Goal: Task Accomplishment & Management: Manage account settings

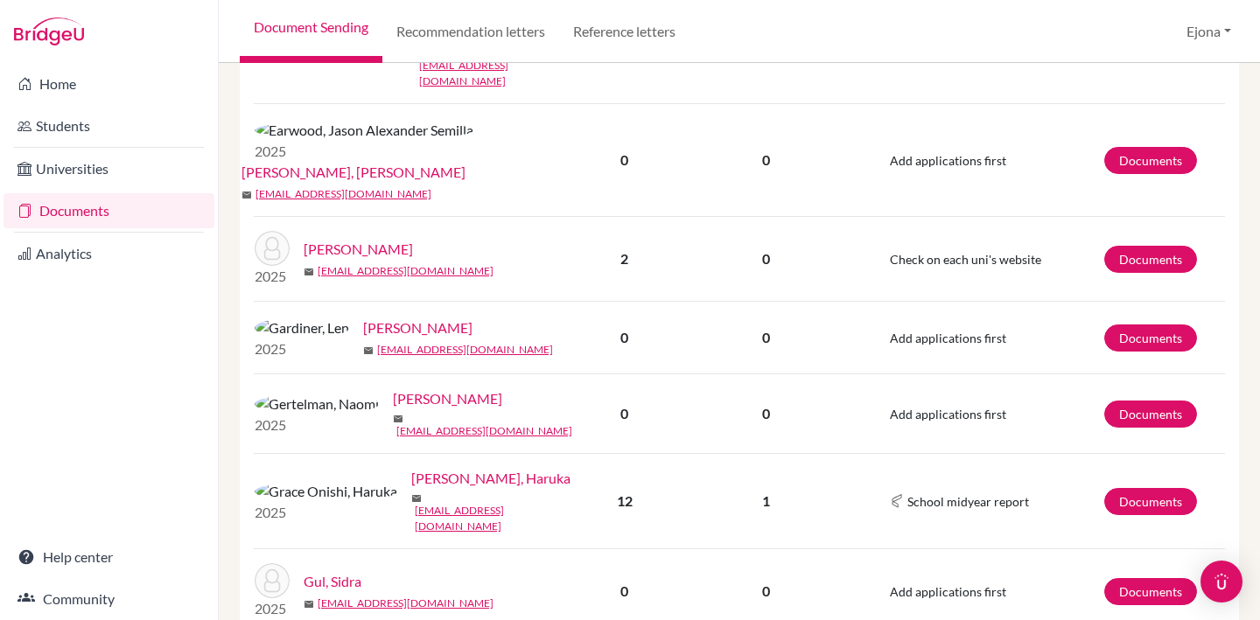
scroll to position [1116, 0]
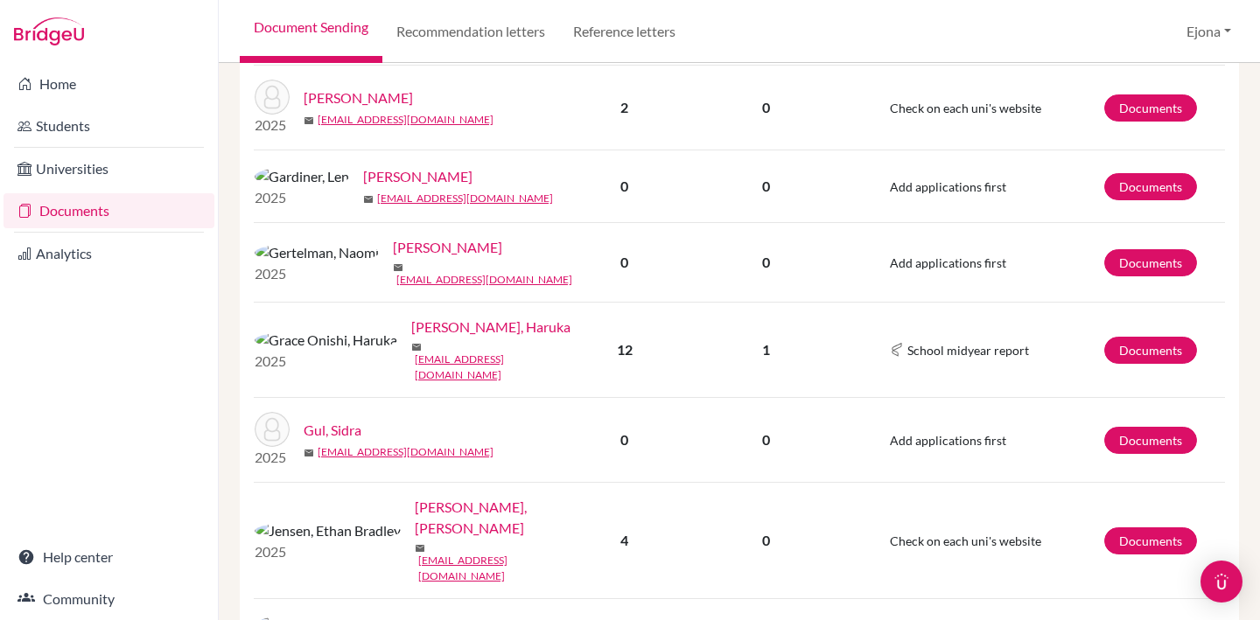
click at [411, 317] on link "[PERSON_NAME], Haruka" at bounding box center [490, 327] width 159 height 21
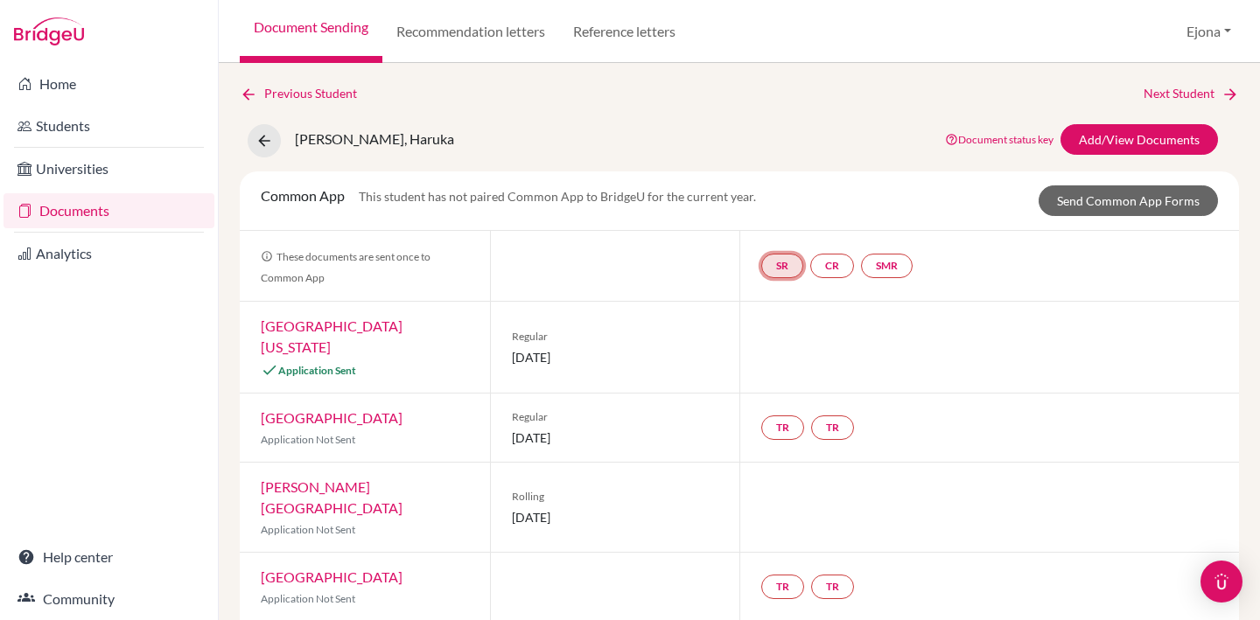
click at [861, 265] on link "SR" at bounding box center [887, 266] width 52 height 25
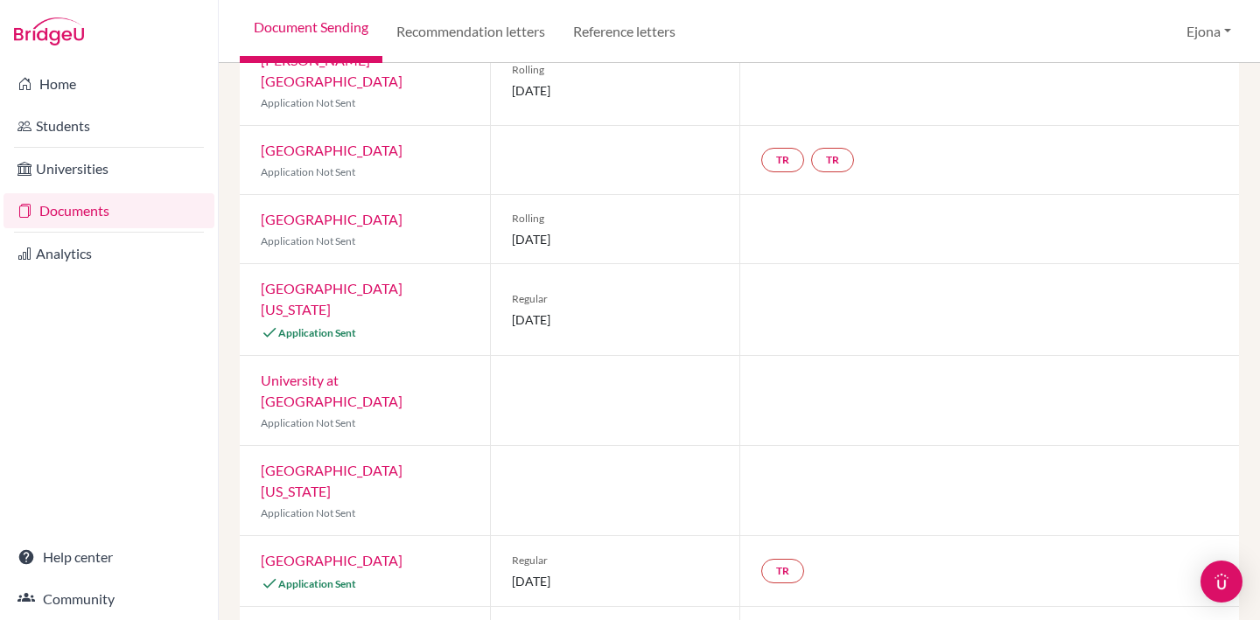
scroll to position [538, 0]
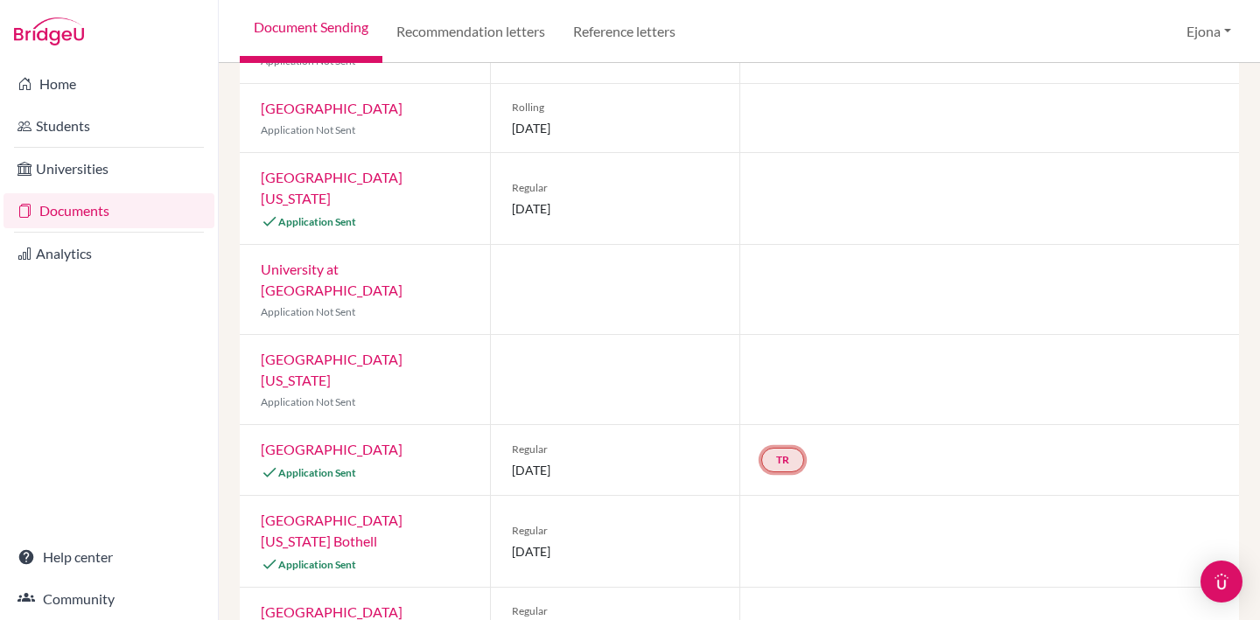
click at [778, 448] on link "TR" at bounding box center [782, 460] width 43 height 25
click at [781, 417] on small "Incomplete" at bounding box center [781, 425] width 152 height 16
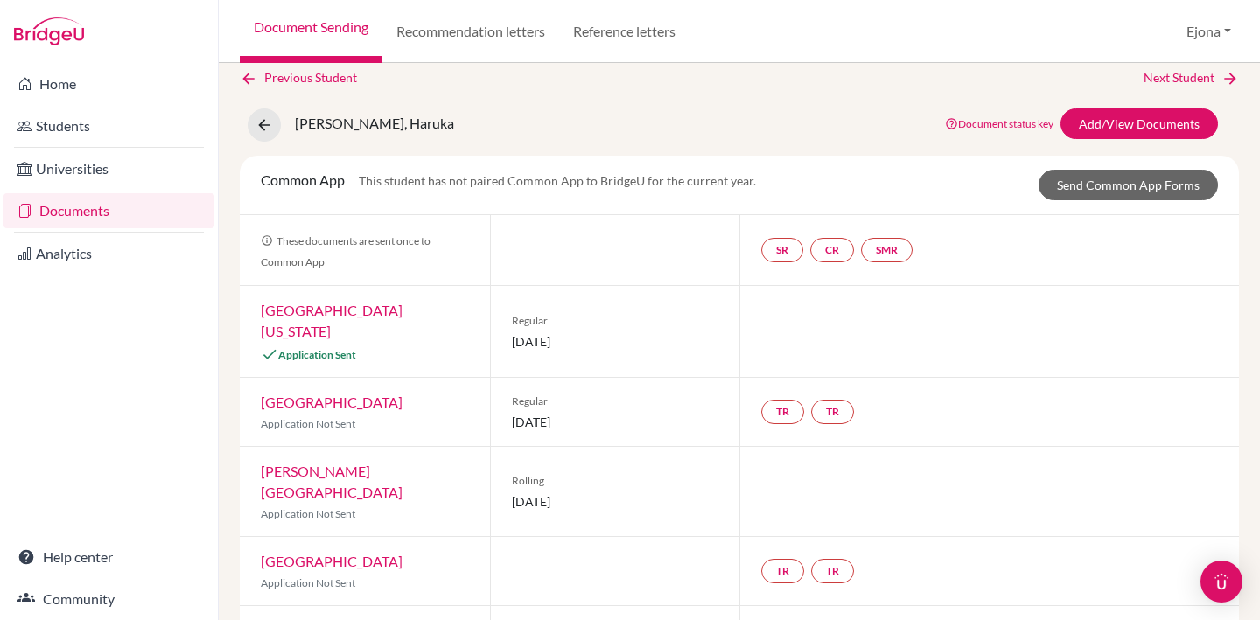
scroll to position [0, 0]
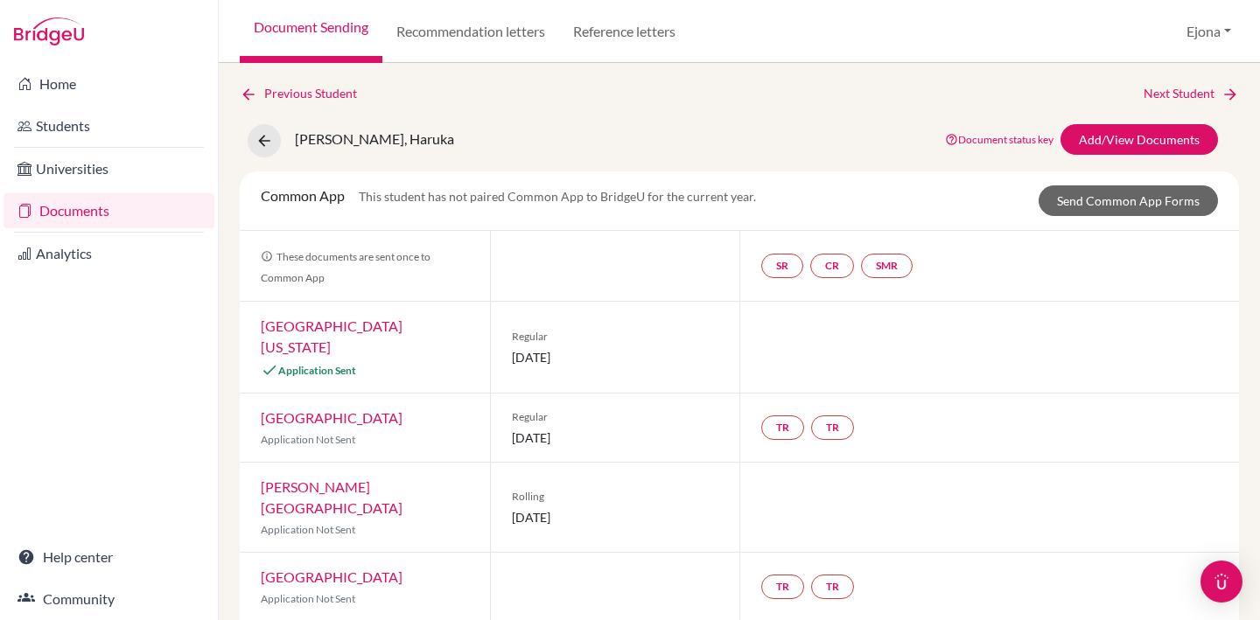
click at [84, 213] on link "Documents" at bounding box center [109, 210] width 211 height 35
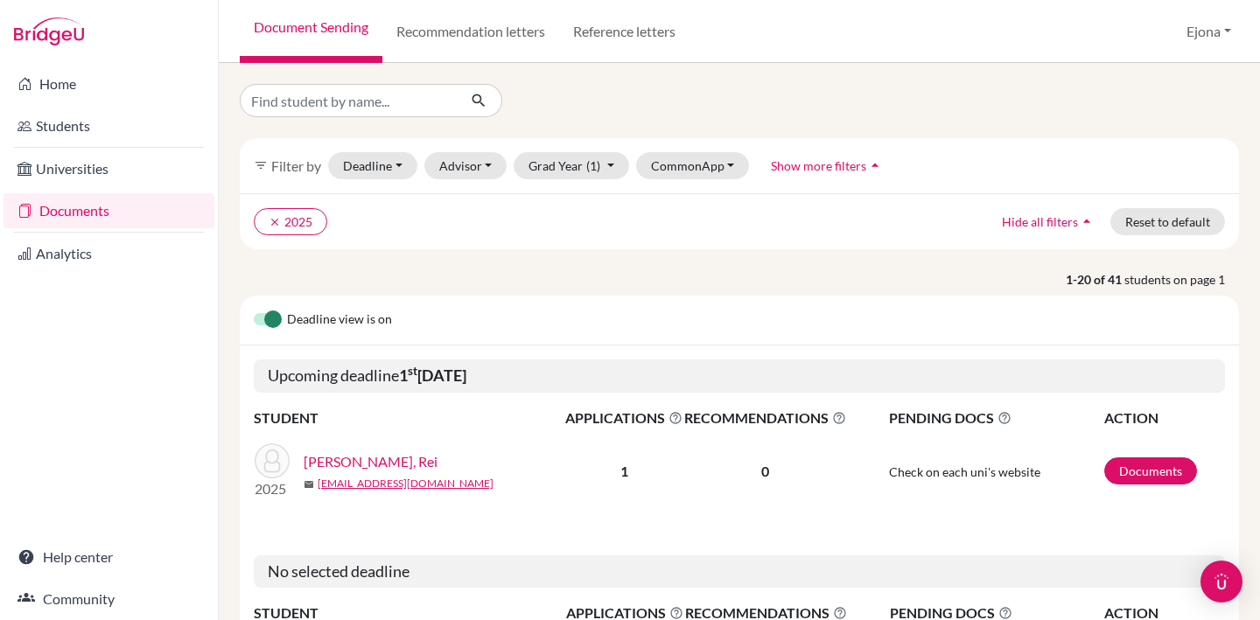
click at [825, 161] on span "Show more filters" at bounding box center [818, 165] width 95 height 15
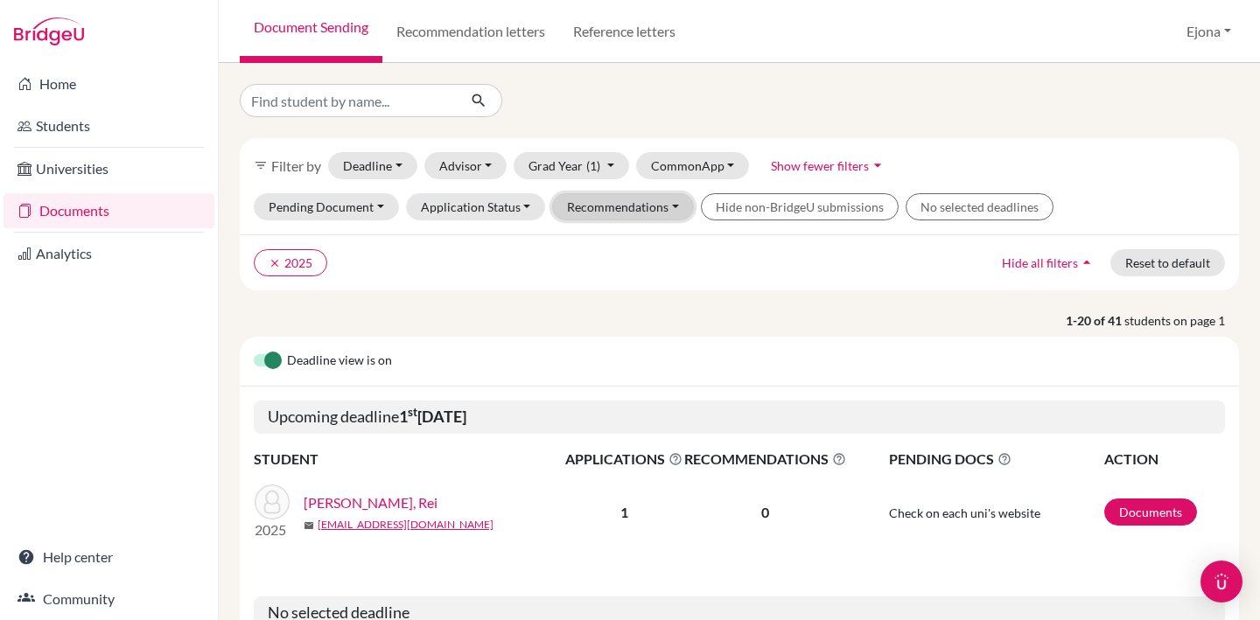
click at [637, 202] on button "Recommendations" at bounding box center [623, 206] width 142 height 27
click at [830, 100] on div at bounding box center [740, 100] width 1026 height 33
click at [486, 204] on button "Application Status" at bounding box center [476, 206] width 140 height 27
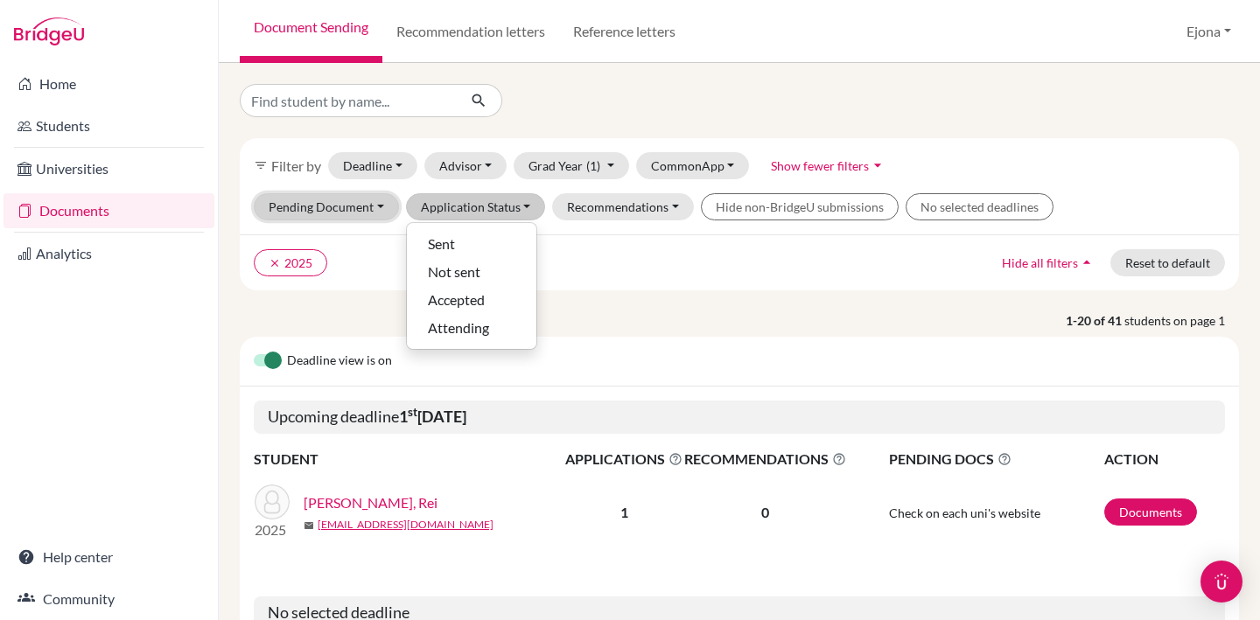
click at [356, 200] on button "Pending Document" at bounding box center [326, 206] width 145 height 27
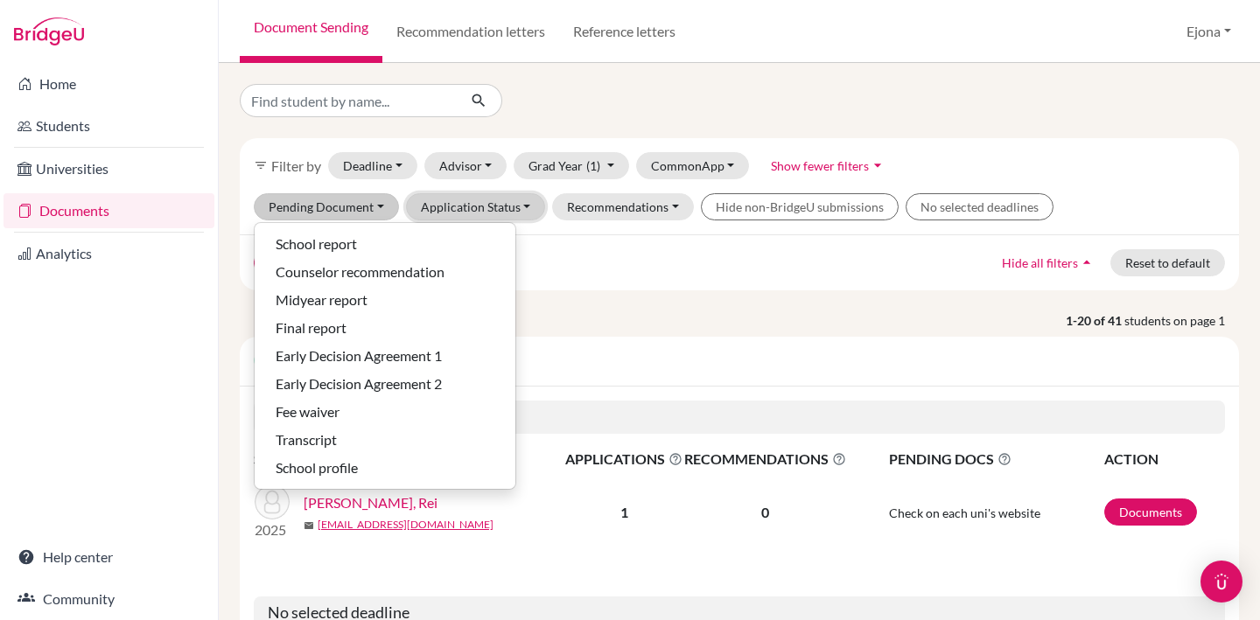
click at [468, 199] on button "Application Status" at bounding box center [476, 206] width 140 height 27
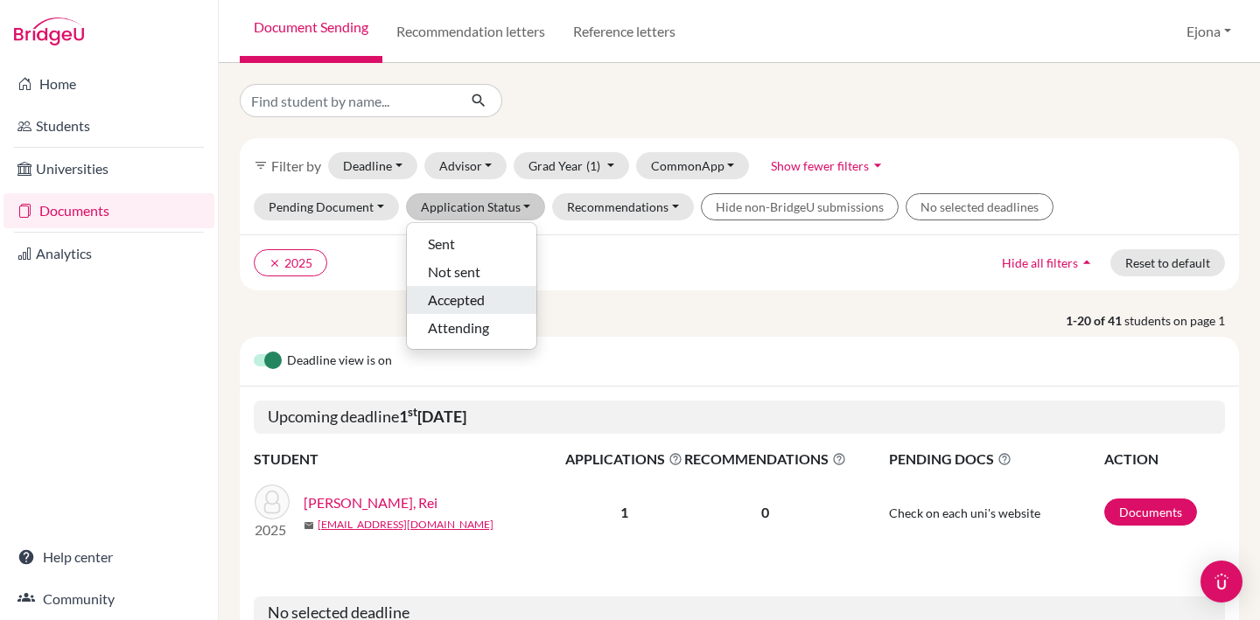
click at [485, 297] on div "Accepted" at bounding box center [472, 300] width 88 height 21
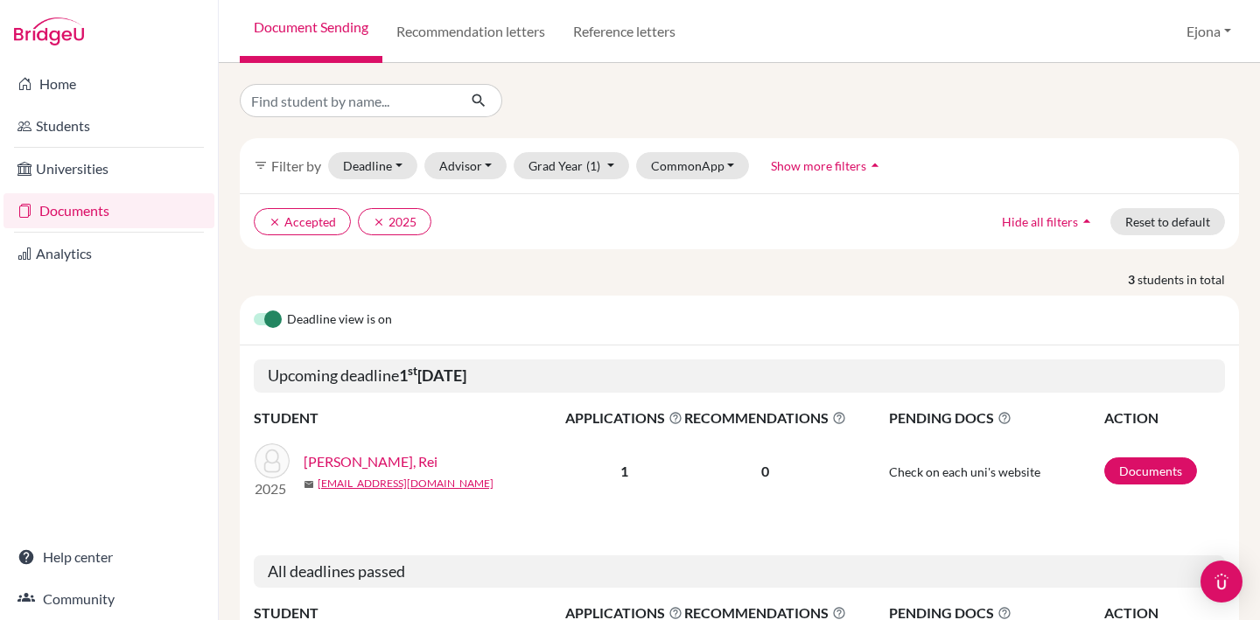
scroll to position [1, 0]
click at [350, 456] on link "[PERSON_NAME], Rei" at bounding box center [371, 461] width 134 height 21
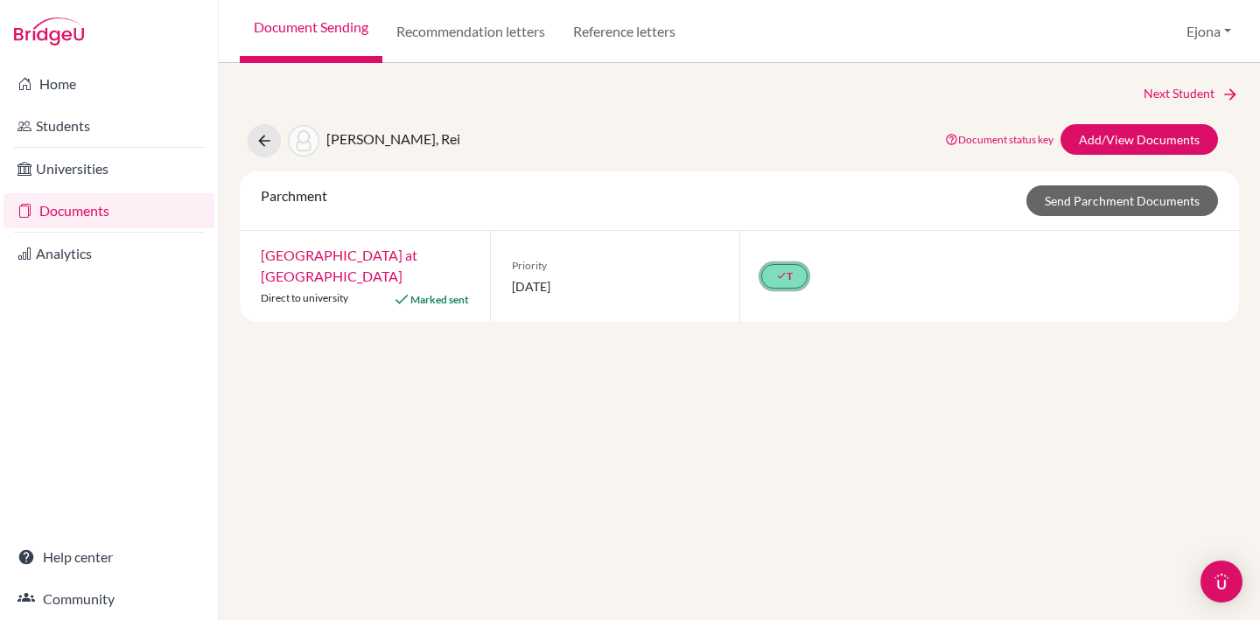
click at [784, 270] on icon "done" at bounding box center [781, 275] width 11 height 11
